Goal: Information Seeking & Learning: Learn about a topic

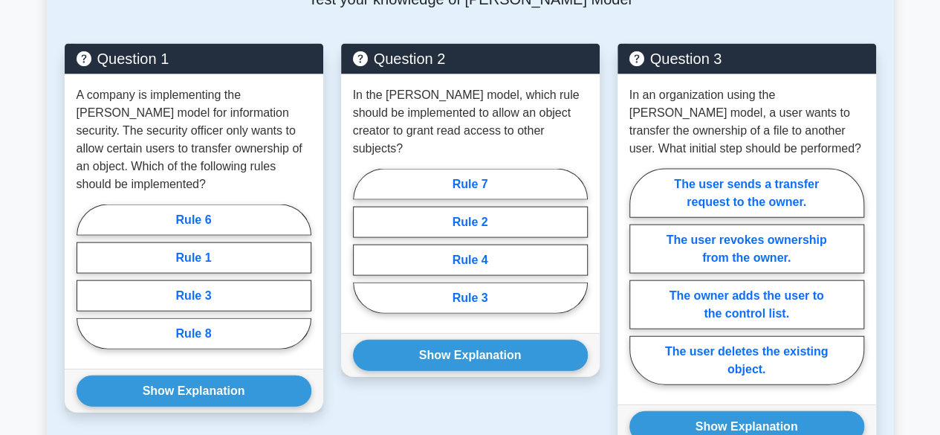
scroll to position [1535, 0]
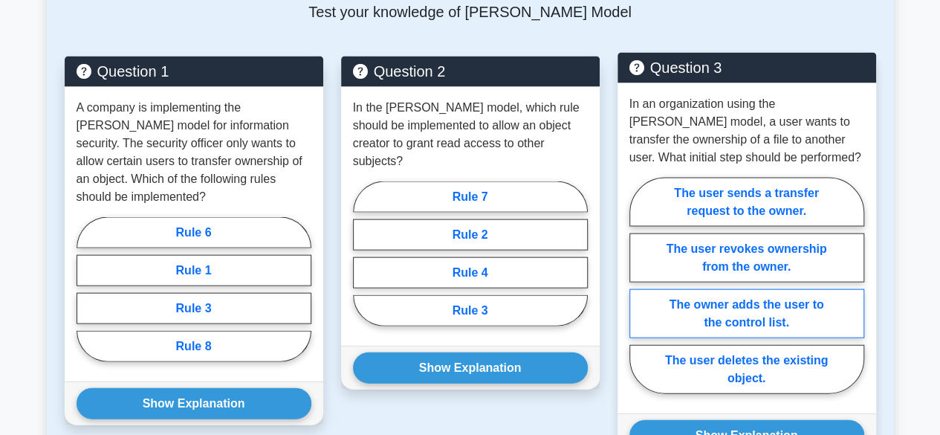
click at [769, 308] on label "The owner adds the user to the control list." at bounding box center [746, 313] width 235 height 49
click at [639, 295] on input "The owner adds the user to the control list." at bounding box center [634, 290] width 10 height 10
radio input "true"
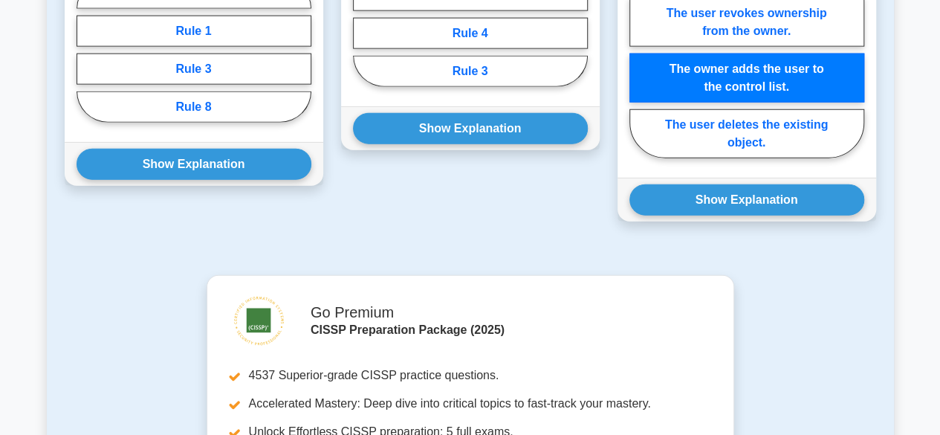
scroll to position [1684, 0]
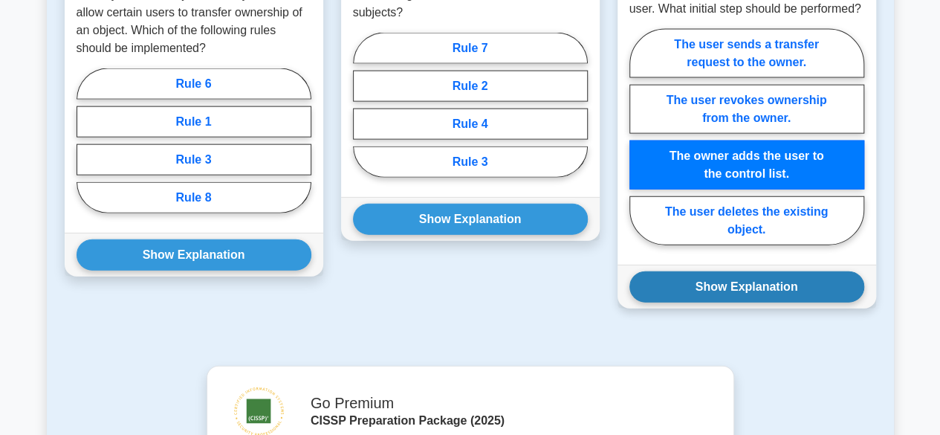
click at [757, 282] on button "Show Explanation" at bounding box center [746, 286] width 235 height 31
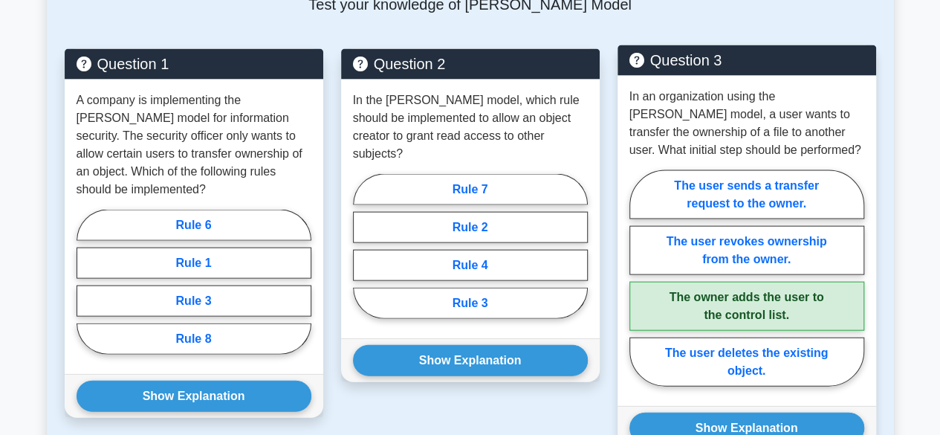
scroll to position [1535, 0]
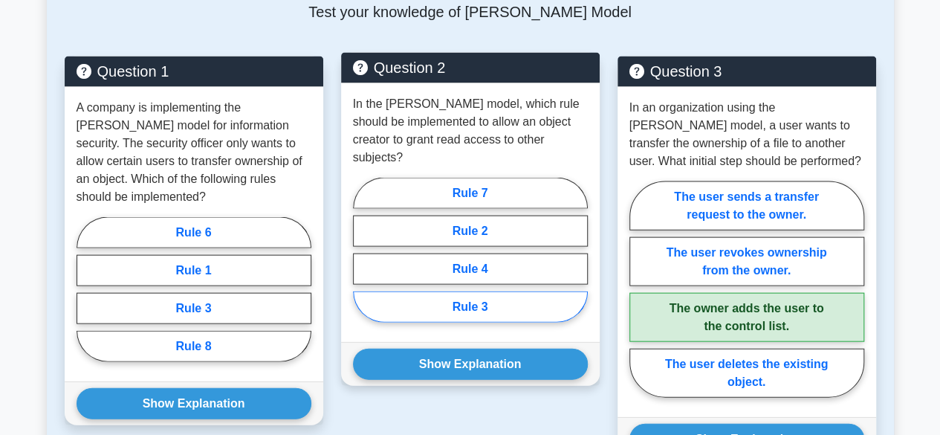
click at [497, 312] on label "Rule 3" at bounding box center [470, 306] width 235 height 31
click at [363, 259] on input "Rule 3" at bounding box center [358, 255] width 10 height 10
radio input "true"
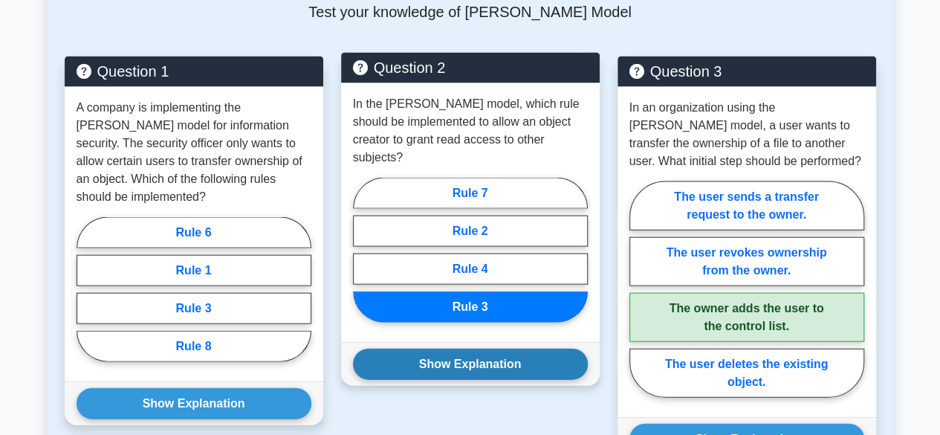
click at [500, 356] on button "Show Explanation" at bounding box center [470, 363] width 235 height 31
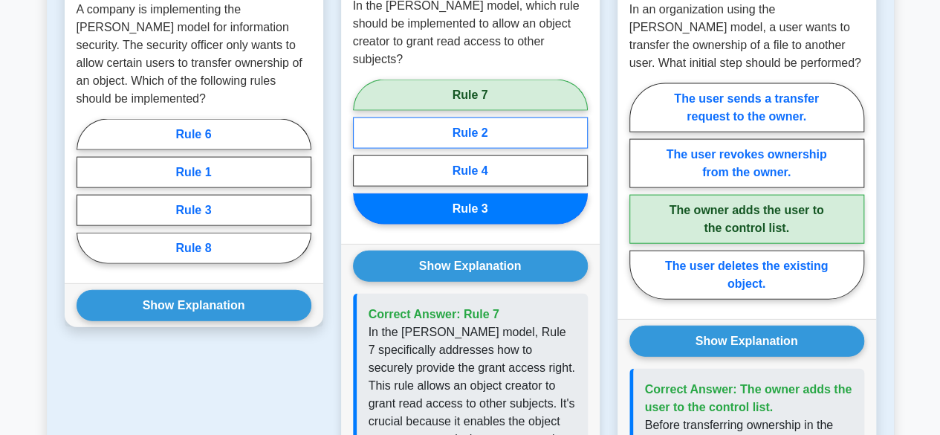
scroll to position [1609, 0]
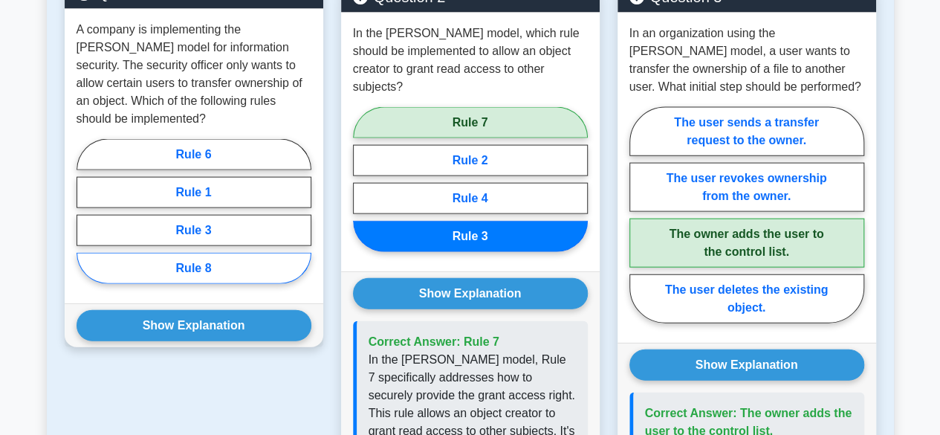
click at [221, 267] on label "Rule 8" at bounding box center [194, 268] width 235 height 31
click at [86, 221] on input "Rule 8" at bounding box center [82, 216] width 10 height 10
radio input "true"
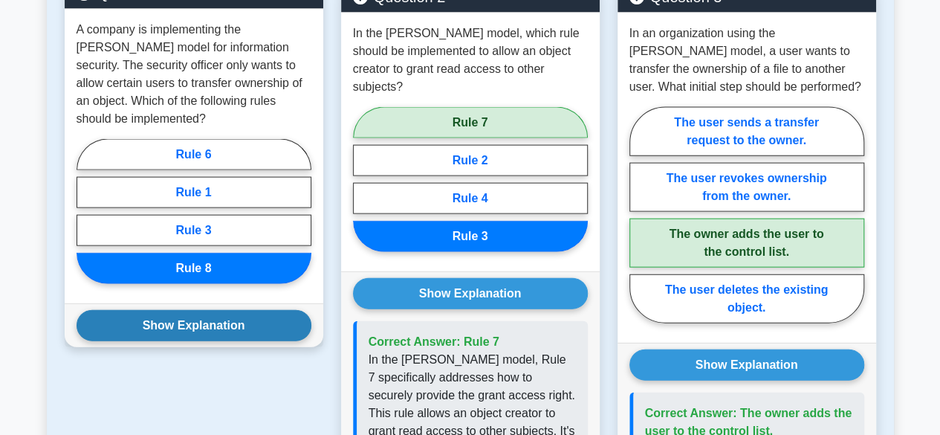
click at [218, 322] on button "Show Explanation" at bounding box center [194, 325] width 235 height 31
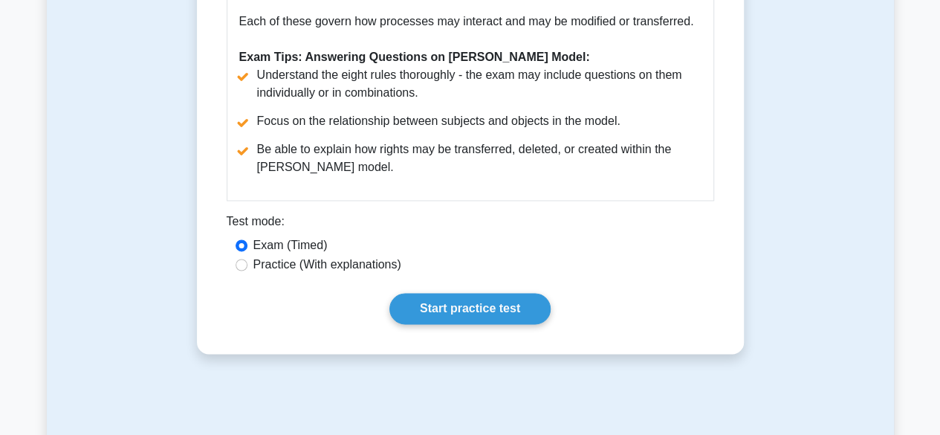
scroll to position [1263, 0]
